Goal: Navigation & Orientation: Find specific page/section

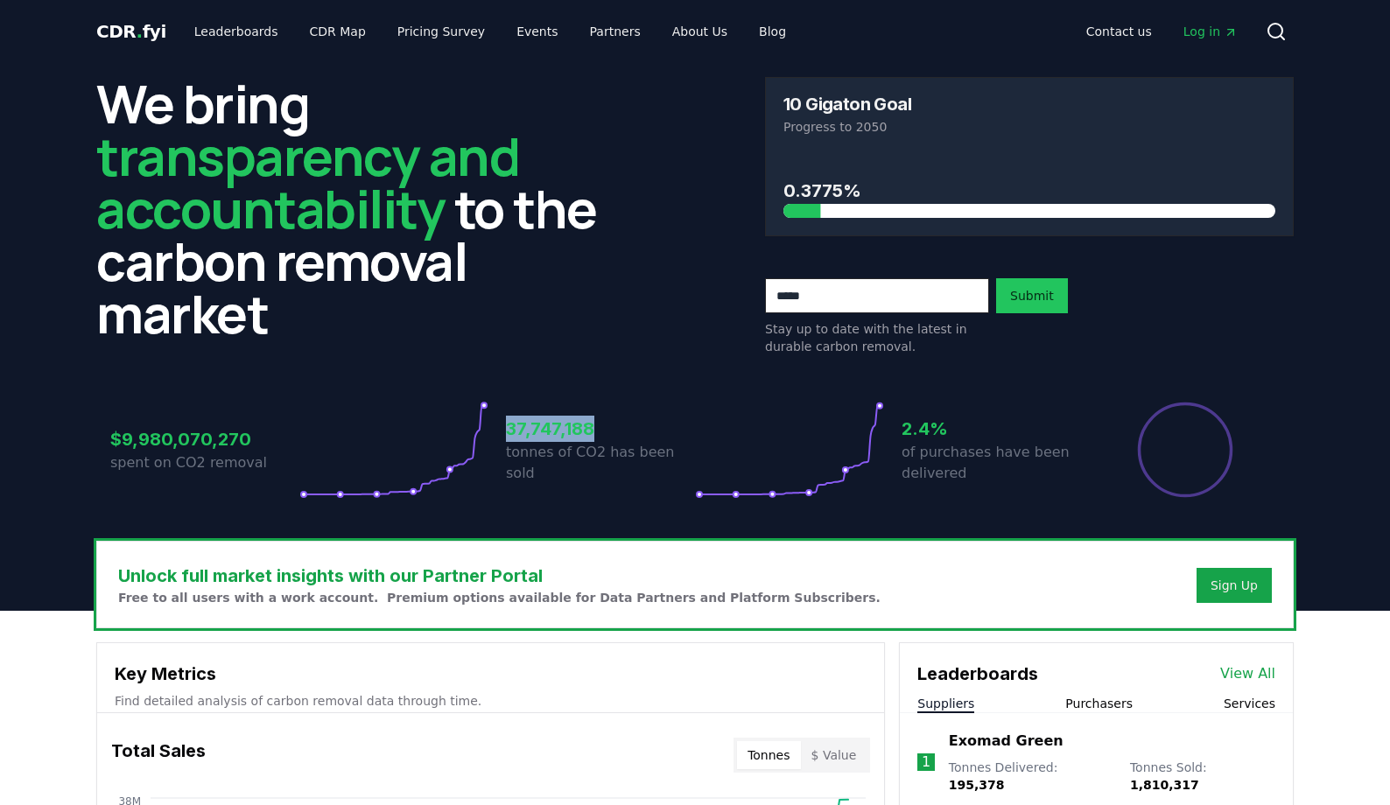
drag, startPoint x: 0, startPoint y: 0, endPoint x: 588, endPoint y: 439, distance: 734.1
click at [588, 439] on div "$9,980,070,270 spent on CO2 removal 37,747,188 tonnes of CO2 has been sold 2.4%…" at bounding box center [694, 450] width 1169 height 98
click at [599, 439] on h3 "37,747,188" at bounding box center [600, 429] width 189 height 26
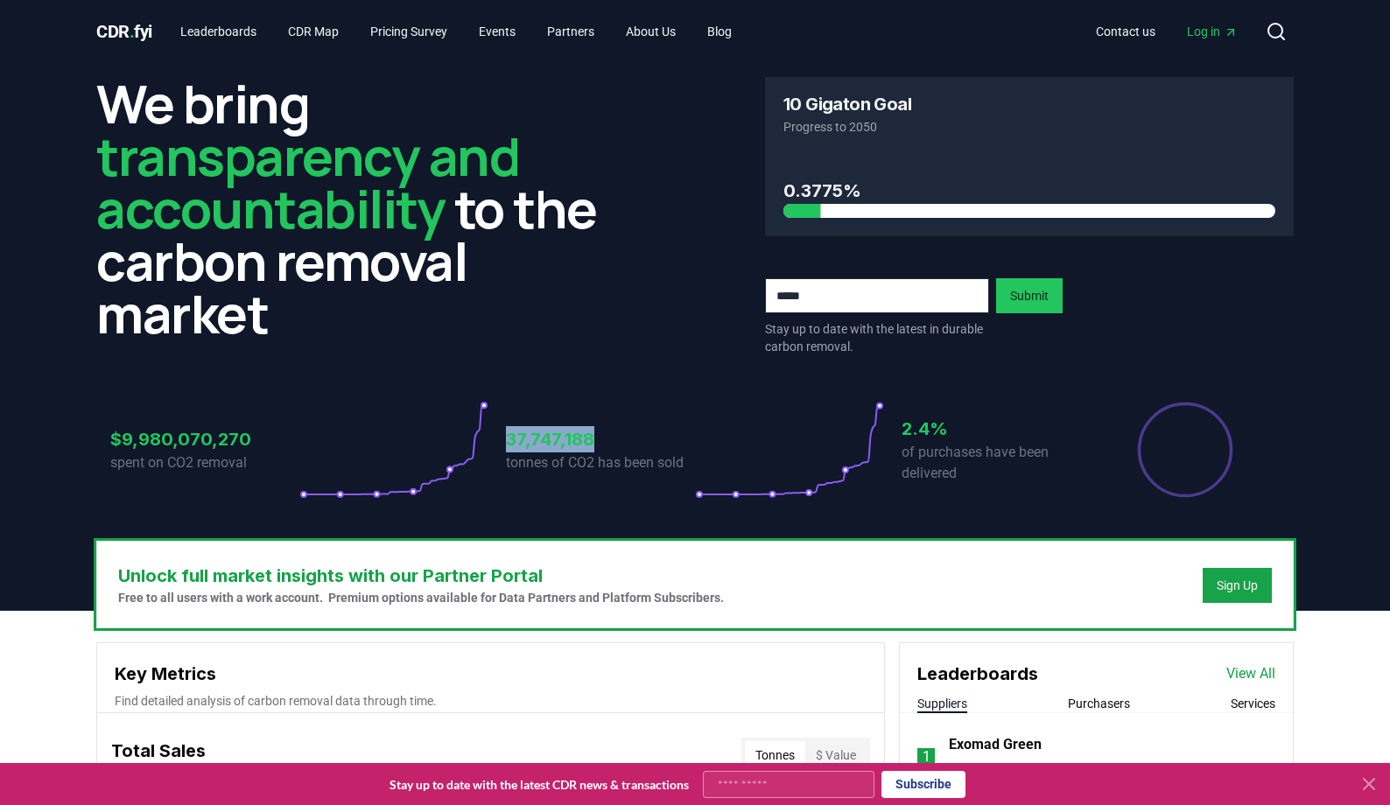
drag, startPoint x: 610, startPoint y: 439, endPoint x: 510, endPoint y: 439, distance: 99.8
click at [510, 439] on h3 "37,747,188" at bounding box center [600, 439] width 189 height 26
click at [228, 31] on link "Leaderboards" at bounding box center [218, 32] width 104 height 32
